Goal: Information Seeking & Learning: Learn about a topic

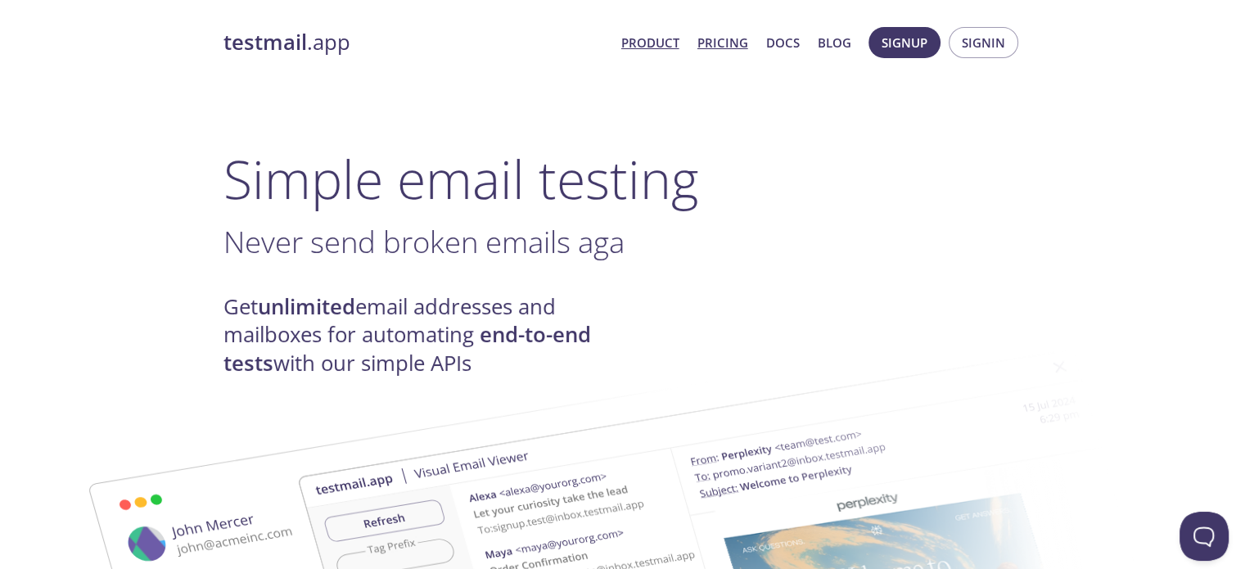
click at [709, 39] on link "Pricing" at bounding box center [723, 42] width 51 height 21
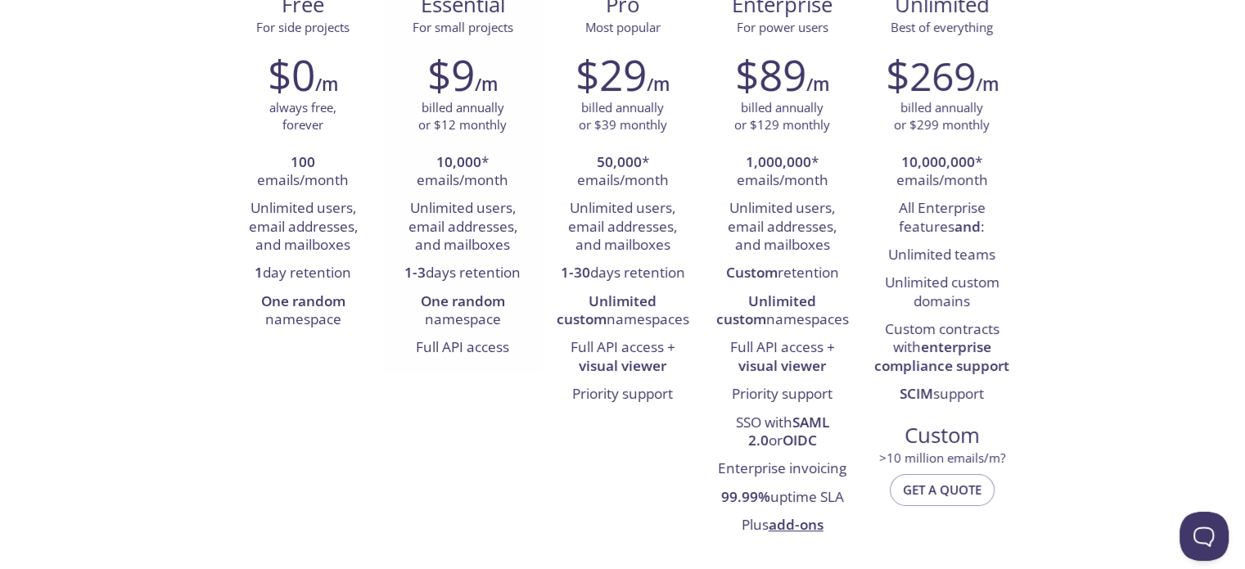
scroll to position [246, 0]
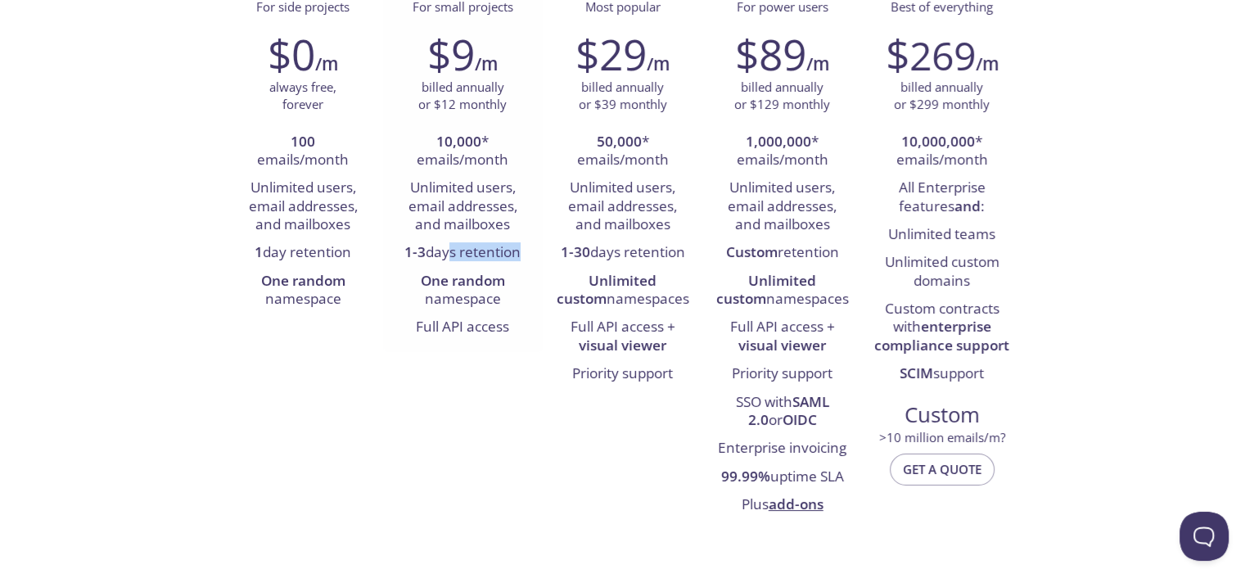
drag, startPoint x: 444, startPoint y: 255, endPoint x: 478, endPoint y: 284, distance: 44.8
click at [516, 260] on li "1-3 days retention" at bounding box center [462, 253] width 135 height 28
drag, startPoint x: 418, startPoint y: 287, endPoint x: 478, endPoint y: 287, distance: 60.6
click at [478, 287] on li "One random namespace" at bounding box center [462, 291] width 135 height 47
drag, startPoint x: 453, startPoint y: 311, endPoint x: 467, endPoint y: 326, distance: 20.8
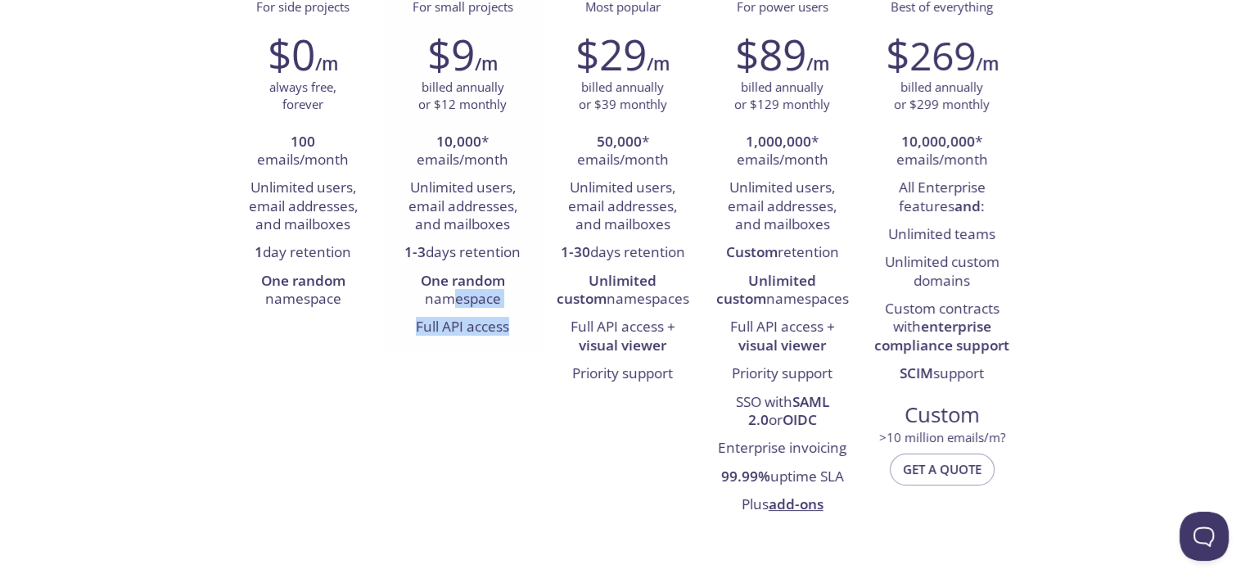
click at [517, 315] on ul "10,000 * emails/month Unlimited users, email addresses, and mailboxes 1-3 days …" at bounding box center [462, 236] width 135 height 214
click at [465, 301] on li "One random namespace" at bounding box center [462, 291] width 135 height 47
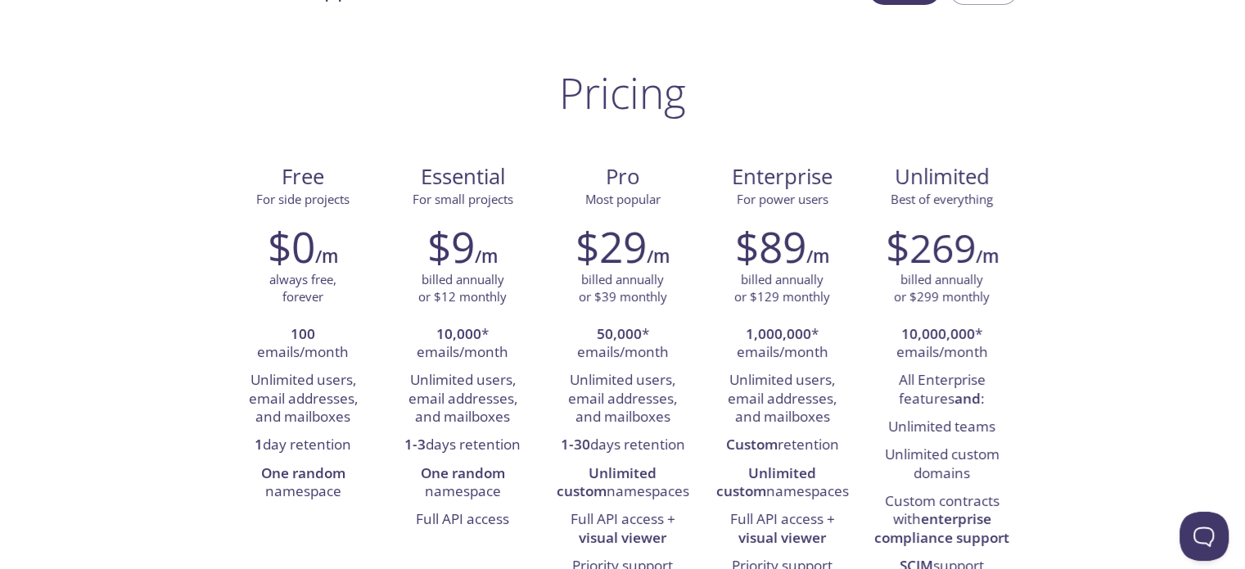
scroll to position [0, 0]
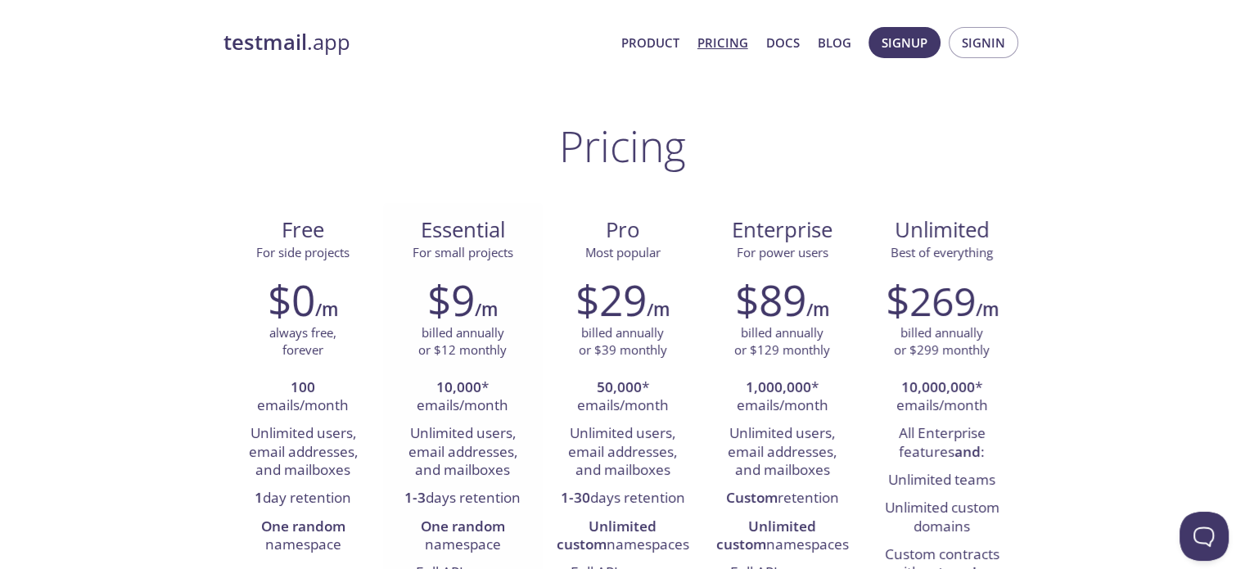
drag, startPoint x: 439, startPoint y: 214, endPoint x: 438, endPoint y: 248, distance: 34.4
click at [439, 215] on div "Essential For small projects" at bounding box center [463, 233] width 160 height 61
click at [438, 248] on span "For small projects" at bounding box center [463, 252] width 101 height 16
click at [833, 45] on link "Blog" at bounding box center [835, 42] width 34 height 21
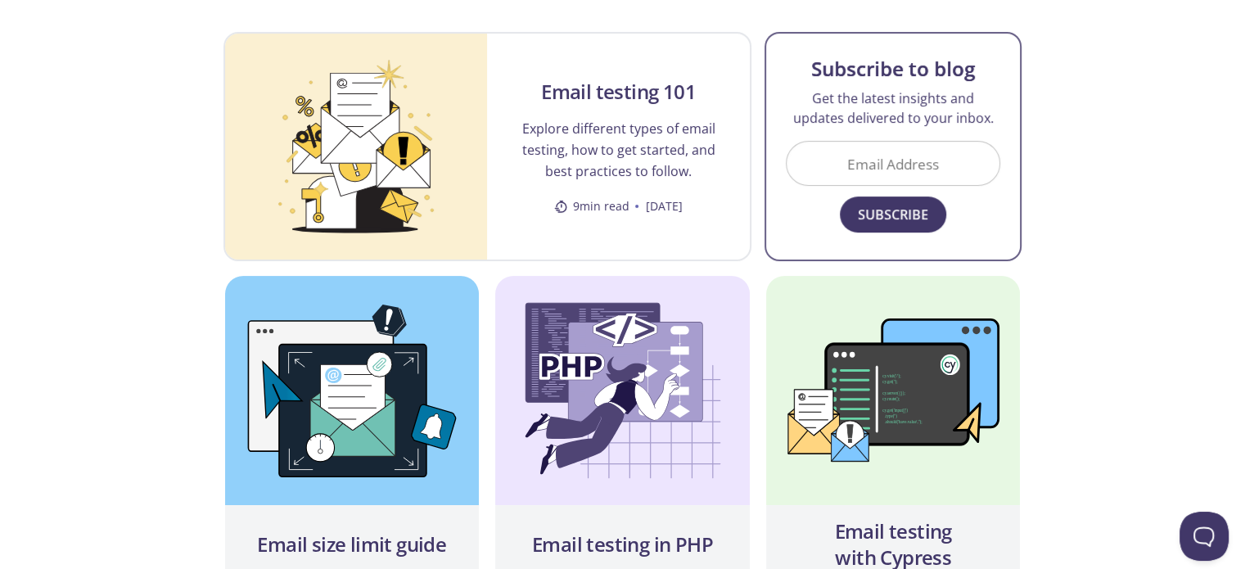
scroll to position [327, 0]
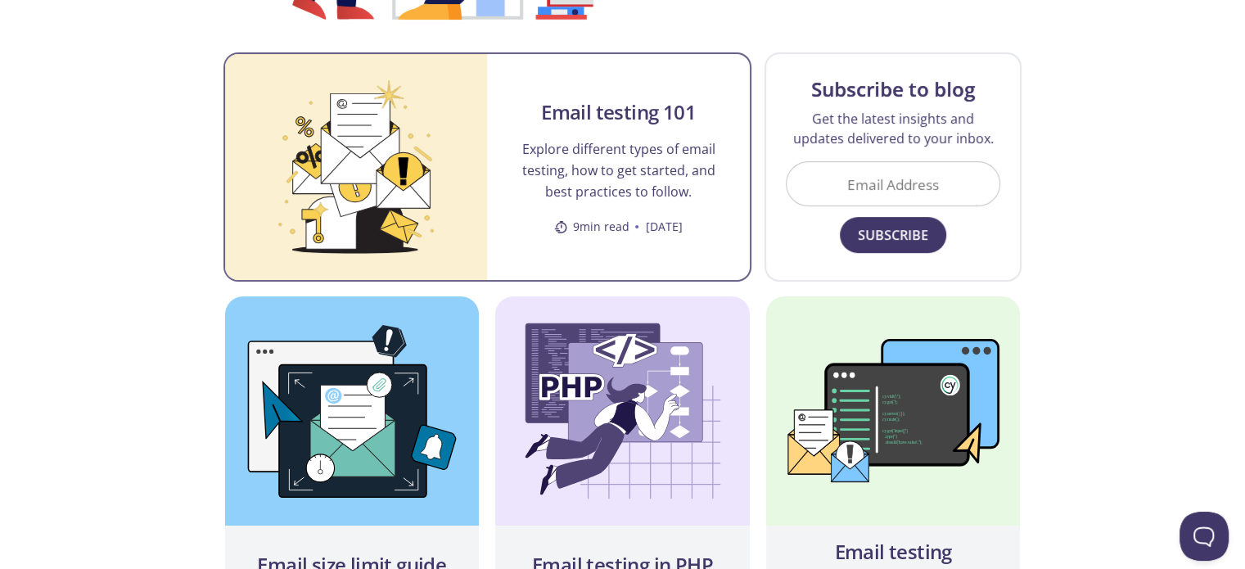
click at [662, 102] on h2 "Email testing 101" at bounding box center [618, 112] width 155 height 26
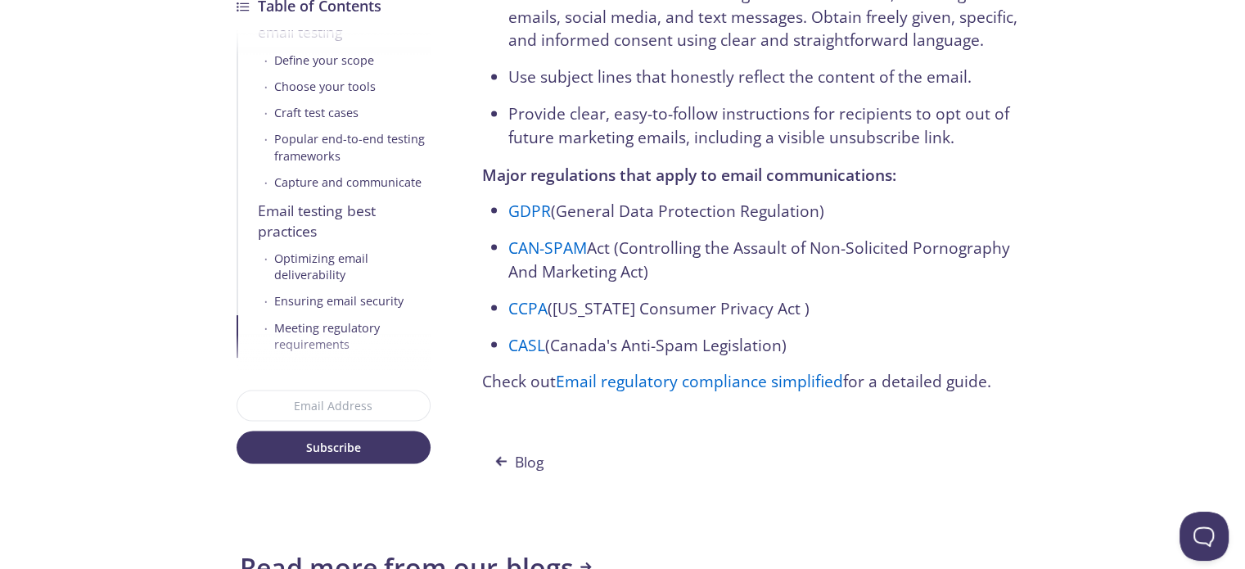
scroll to position [8842, 0]
